Goal: Check status: Check status

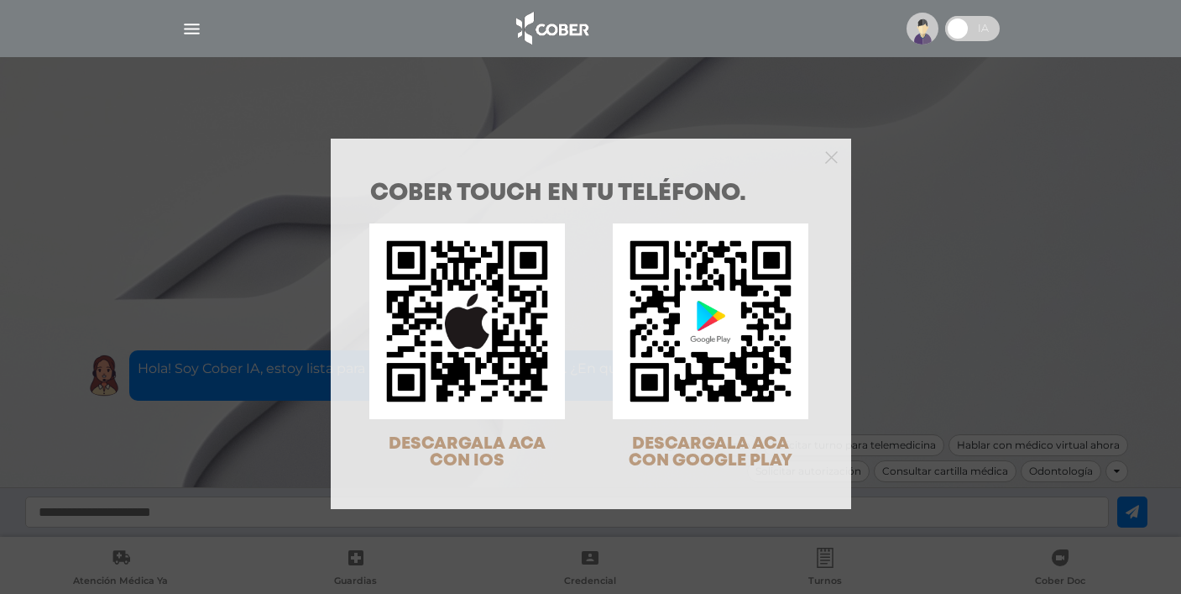
click at [818, 153] on div at bounding box center [591, 156] width 521 height 34
click at [825, 157] on icon "Close" at bounding box center [831, 157] width 13 height 13
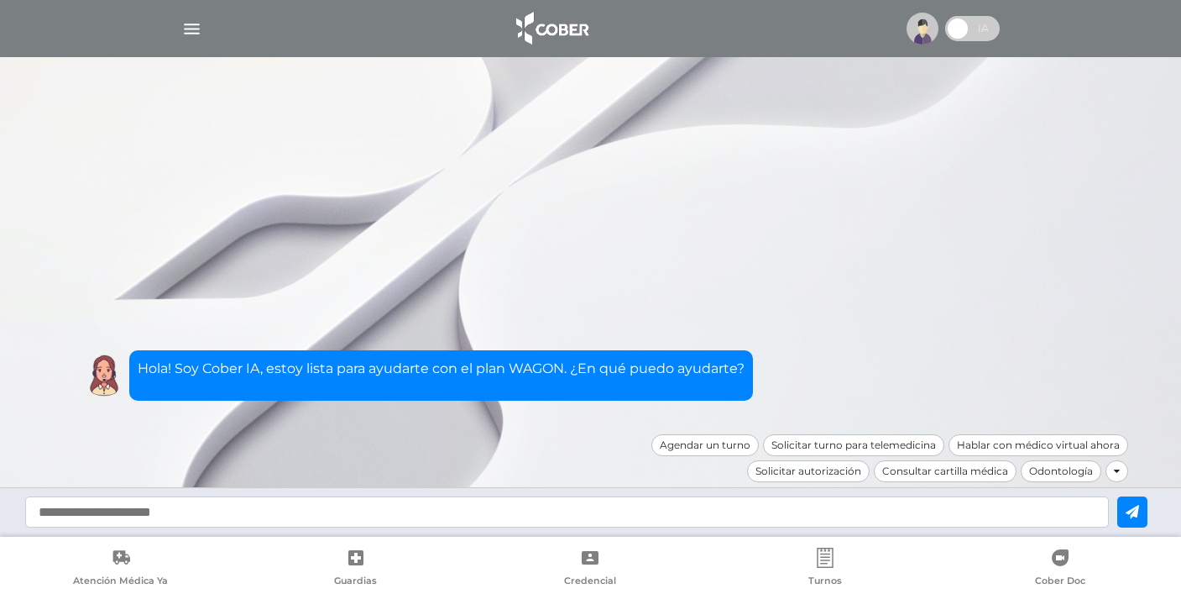
click at [192, 29] on img "button" at bounding box center [191, 28] width 21 height 21
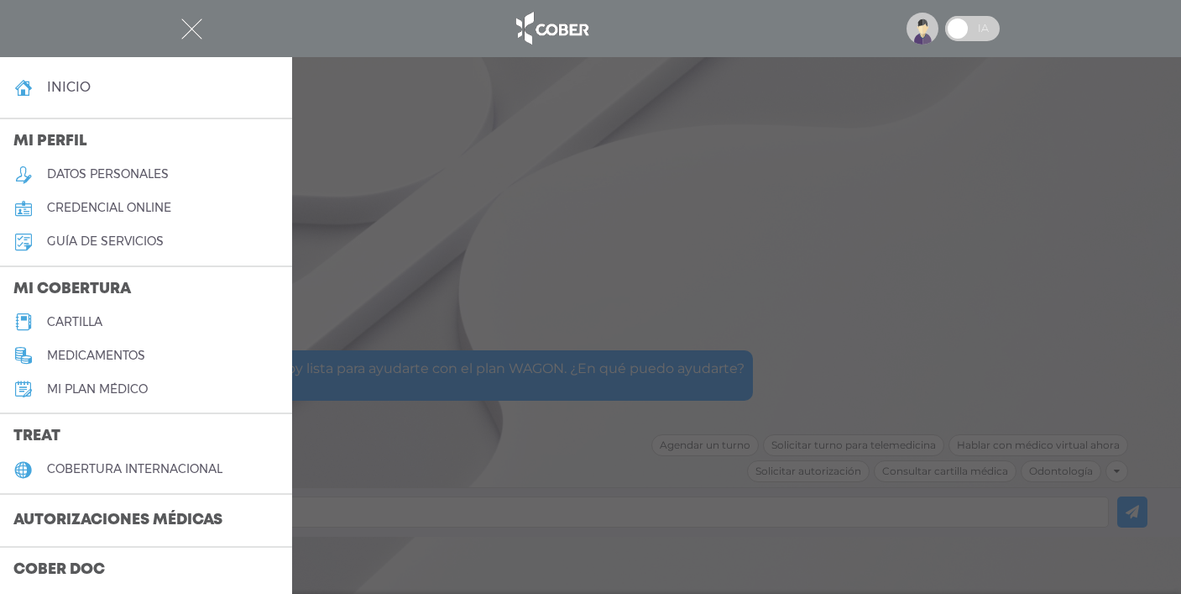
click at [97, 519] on h3 "Autorizaciones médicas" at bounding box center [118, 521] width 236 height 32
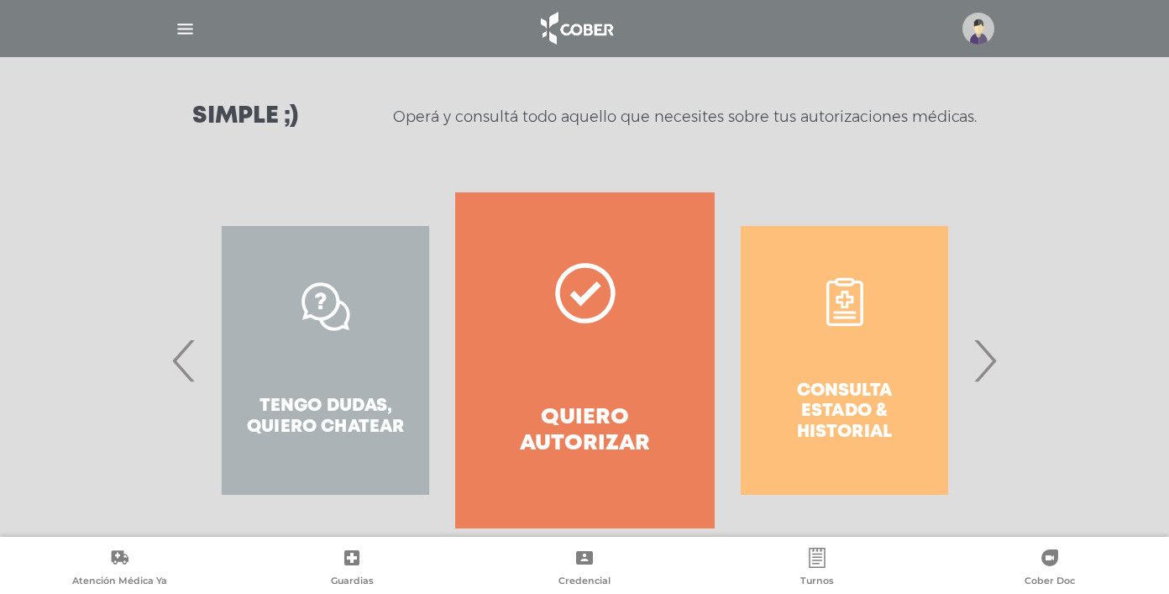
scroll to position [232, 0]
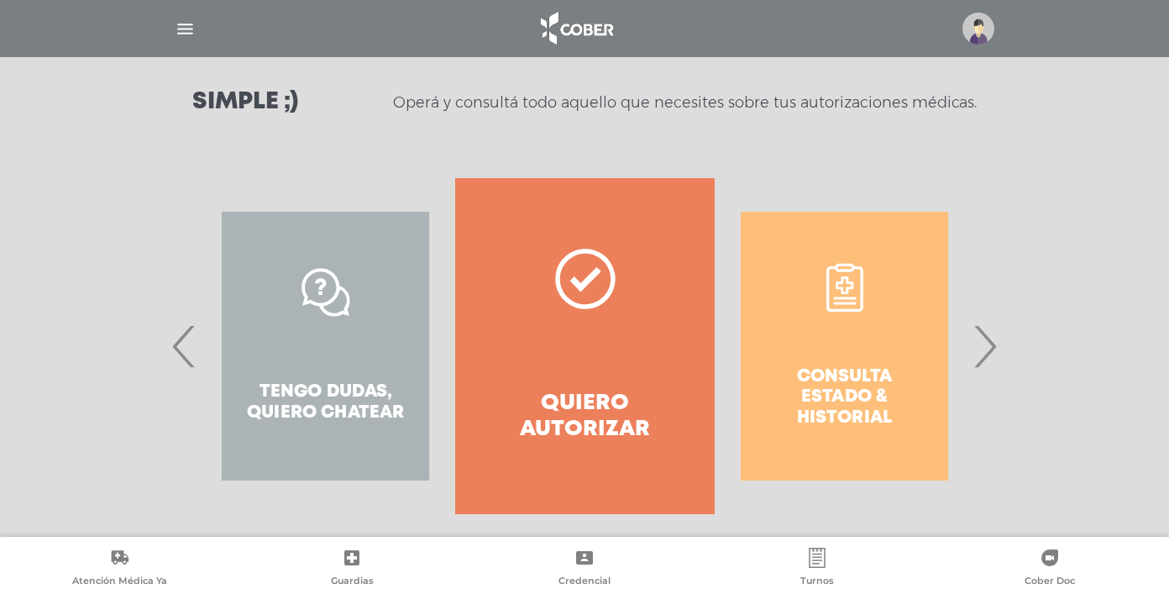
click at [986, 335] on span "›" at bounding box center [984, 346] width 33 height 91
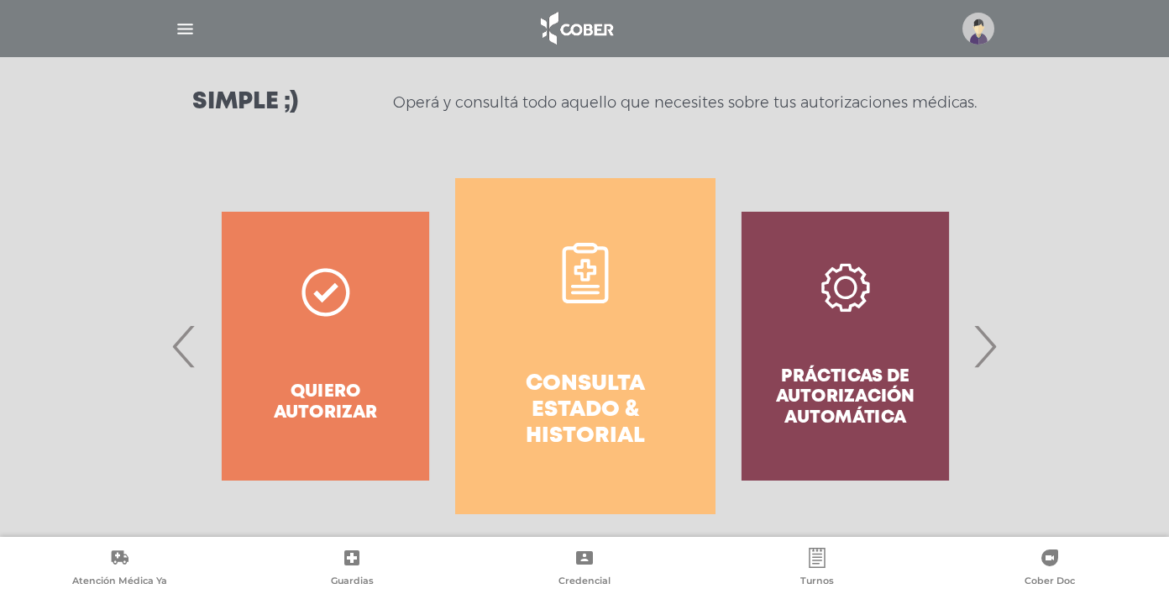
click at [627, 350] on link "Consulta estado & historial" at bounding box center [584, 346] width 259 height 336
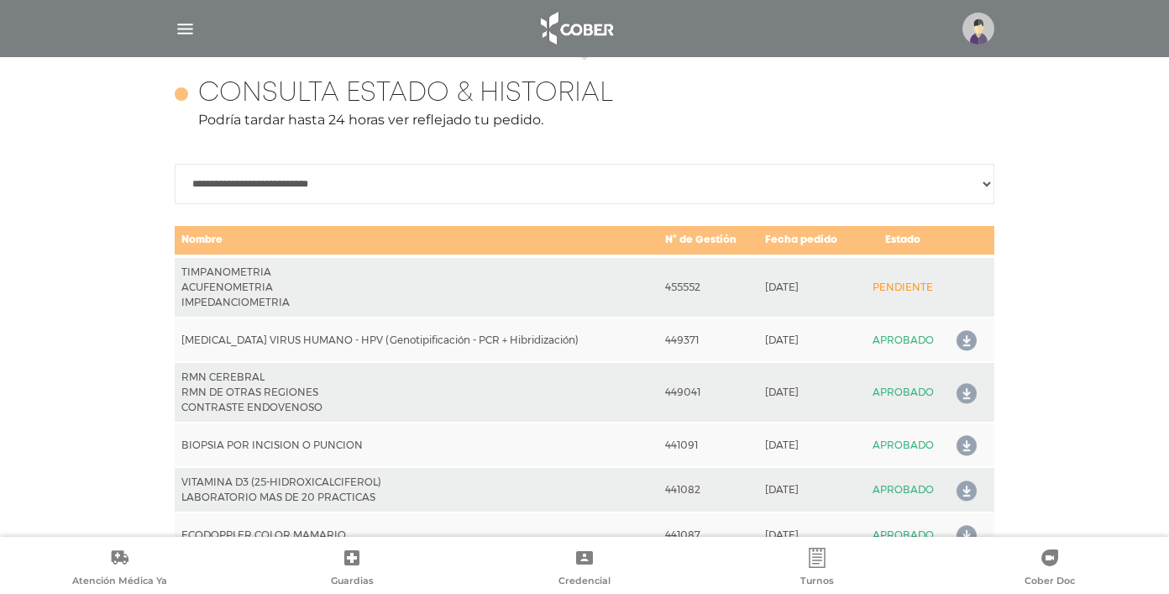
scroll to position [746, 0]
